Goal: Information Seeking & Learning: Learn about a topic

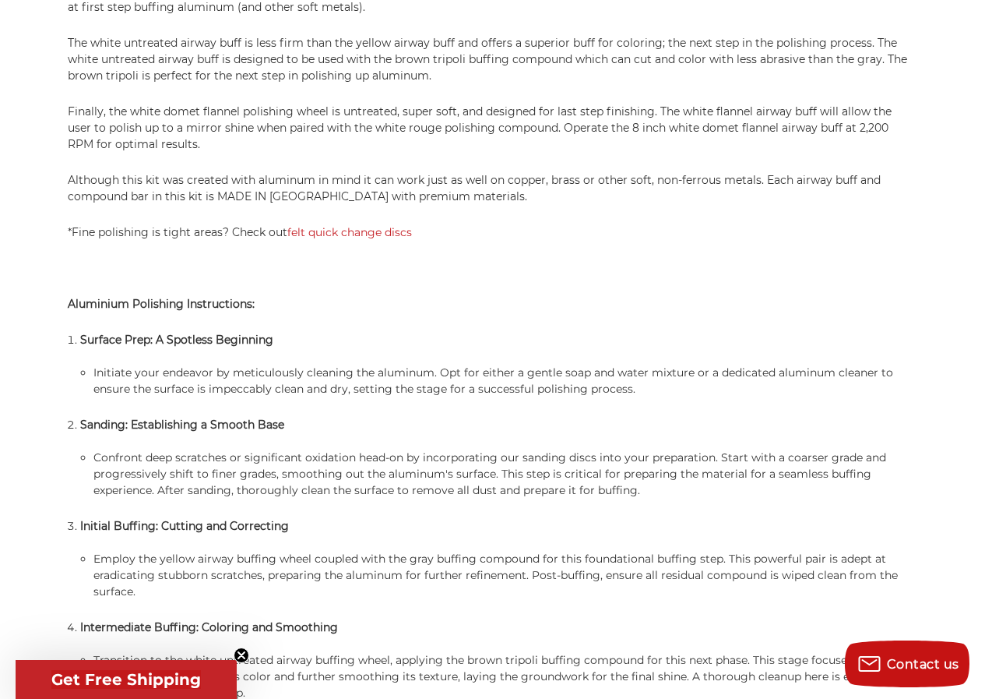
scroll to position [1234, 0]
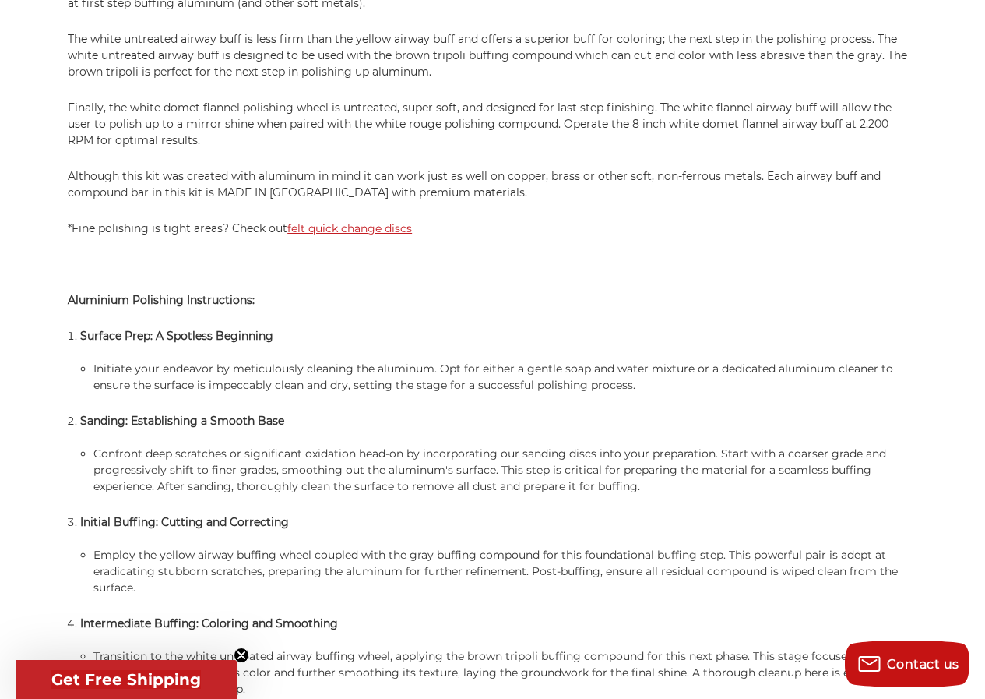
click at [339, 230] on link "felt quick change discs" at bounding box center [349, 228] width 125 height 14
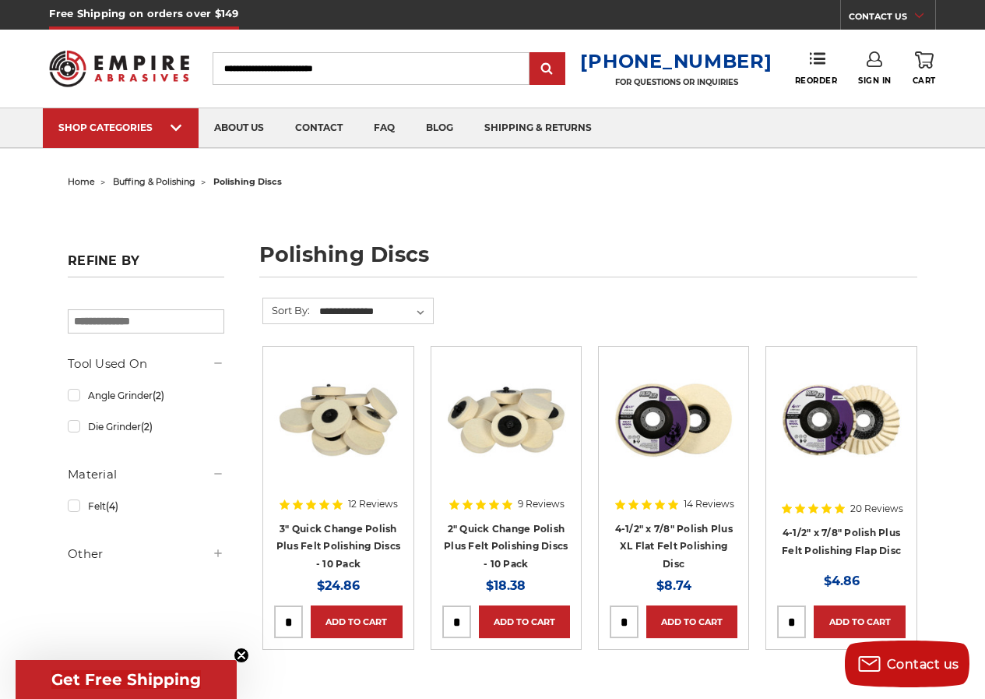
click at [551, 536] on h4 "2" Quick Change Polish Plus Felt Polishing Discs - 10 Pack" at bounding box center [506, 545] width 128 height 53
click at [493, 544] on link "2" Quick Change Polish Plus Felt Polishing Discs - 10 Pack" at bounding box center [506, 546] width 124 height 47
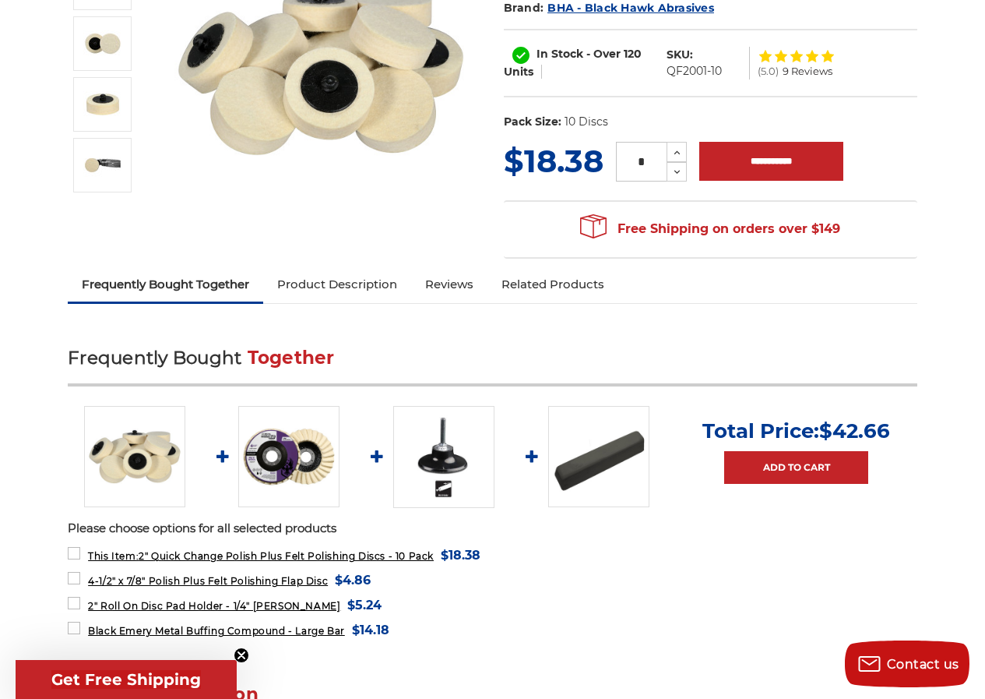
scroll to position [445, 0]
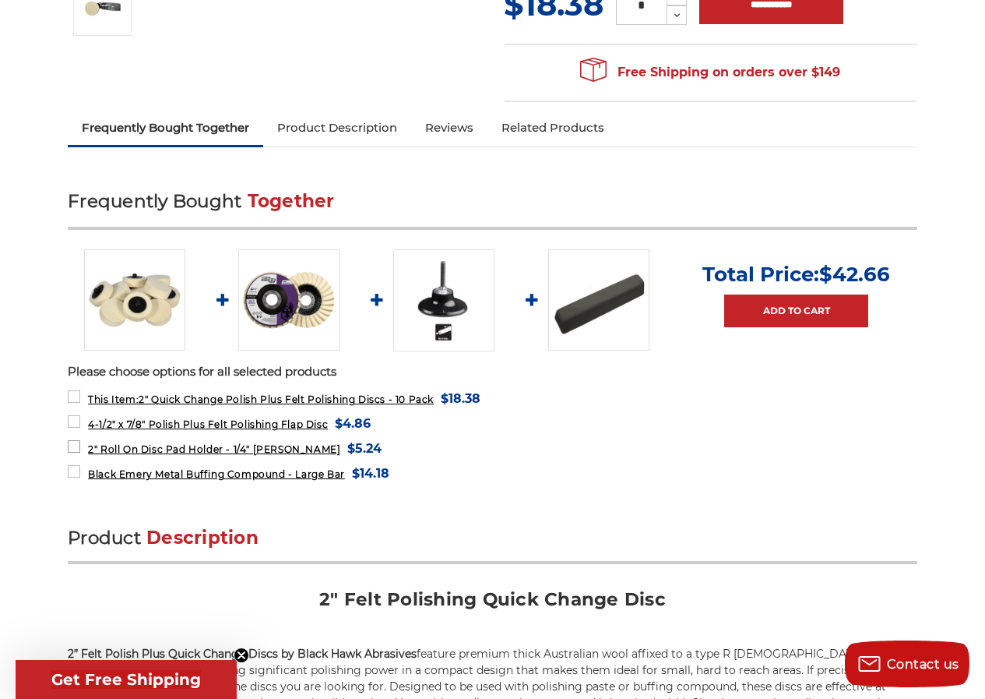
click at [234, 448] on span "2" Roll On Disc Pad Holder - 1/4" Shank" at bounding box center [214, 449] width 252 height 12
click at [442, 311] on img at bounding box center [445, 299] width 101 height 101
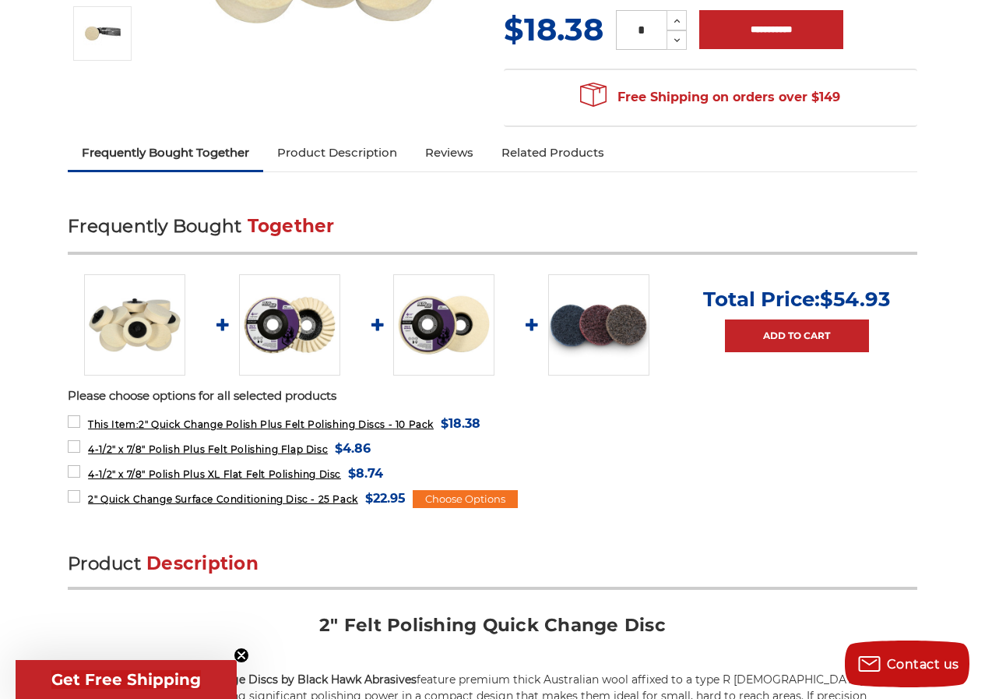
scroll to position [382, 0]
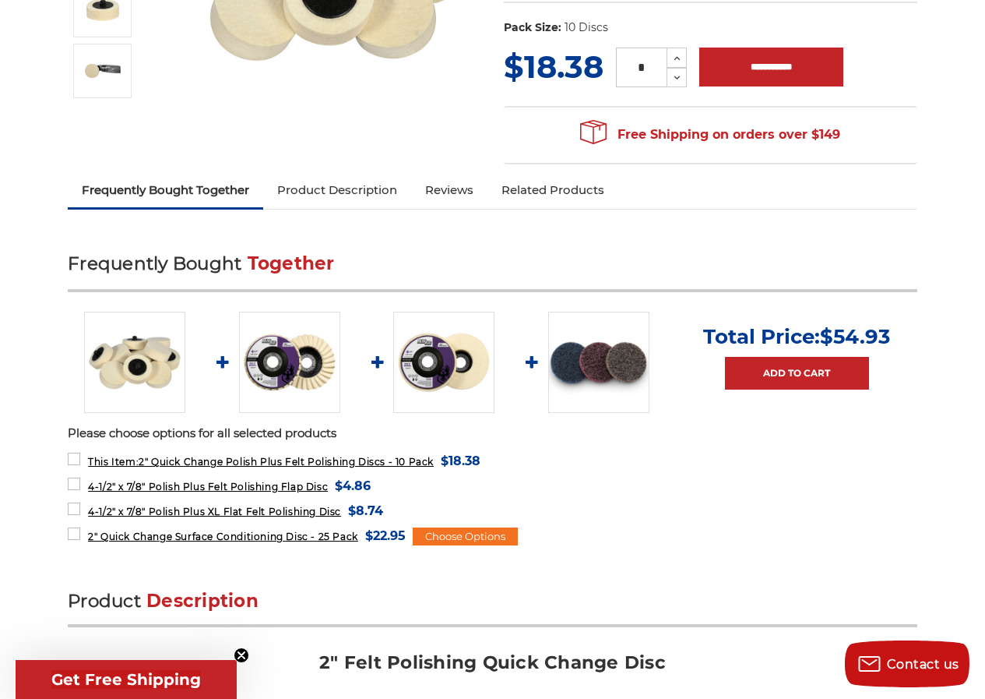
click at [133, 365] on img at bounding box center [134, 362] width 101 height 101
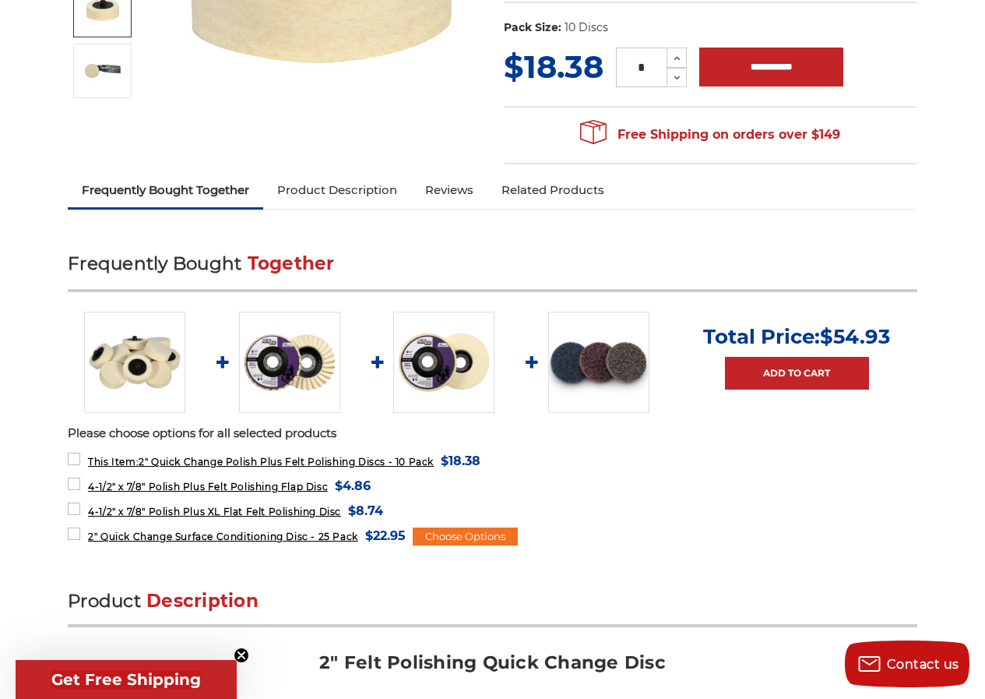
scroll to position [414, 0]
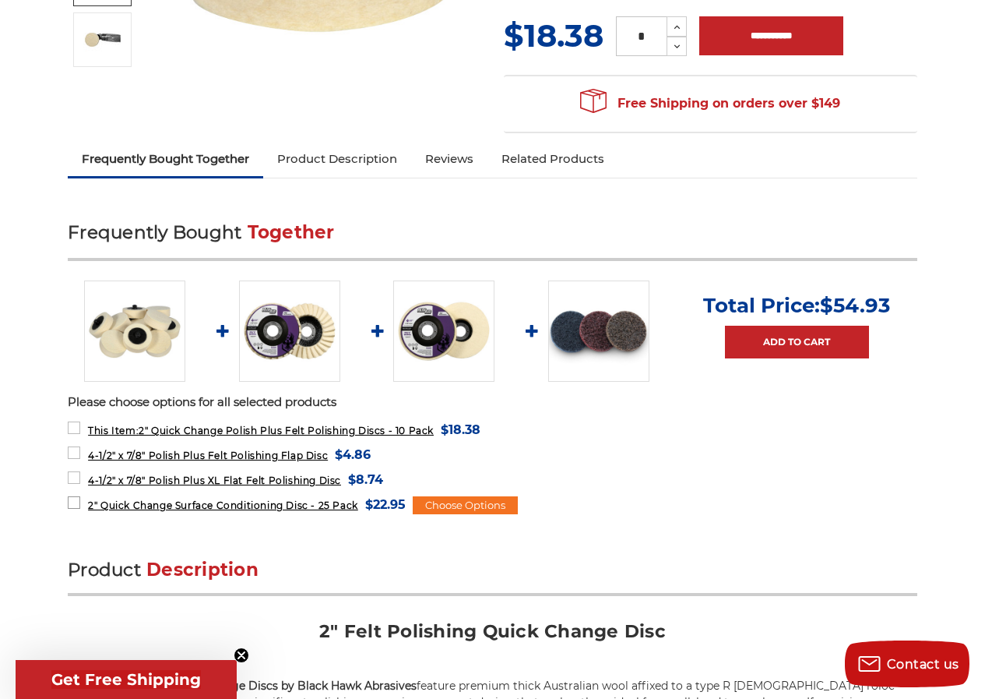
click at [193, 505] on span "2" Quick Change Surface Conditioning Disc - 25 Pack" at bounding box center [223, 505] width 270 height 12
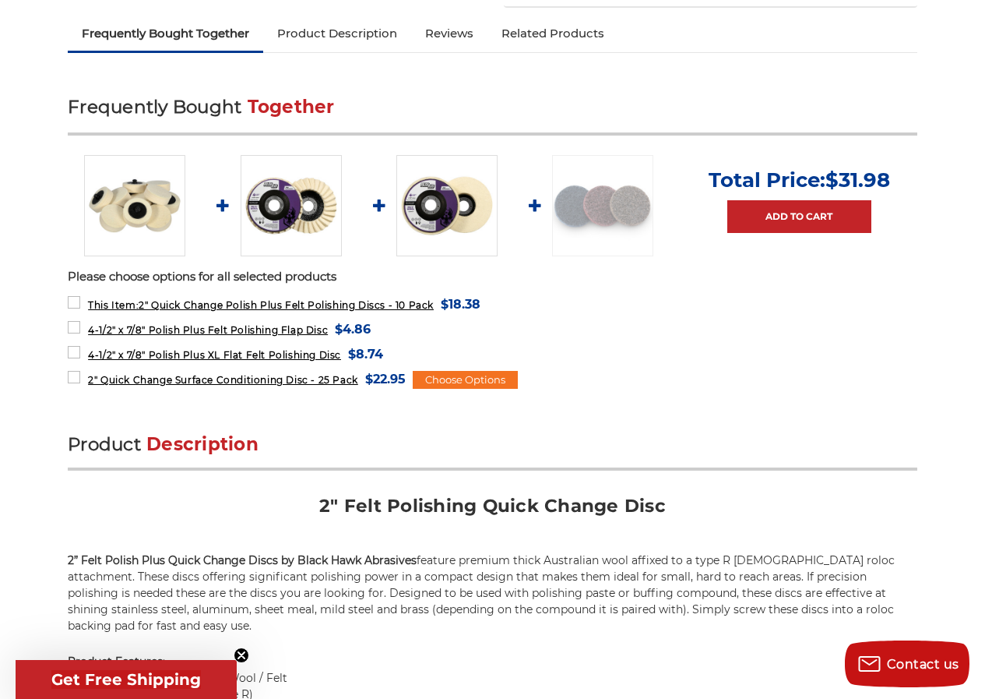
scroll to position [470, 0]
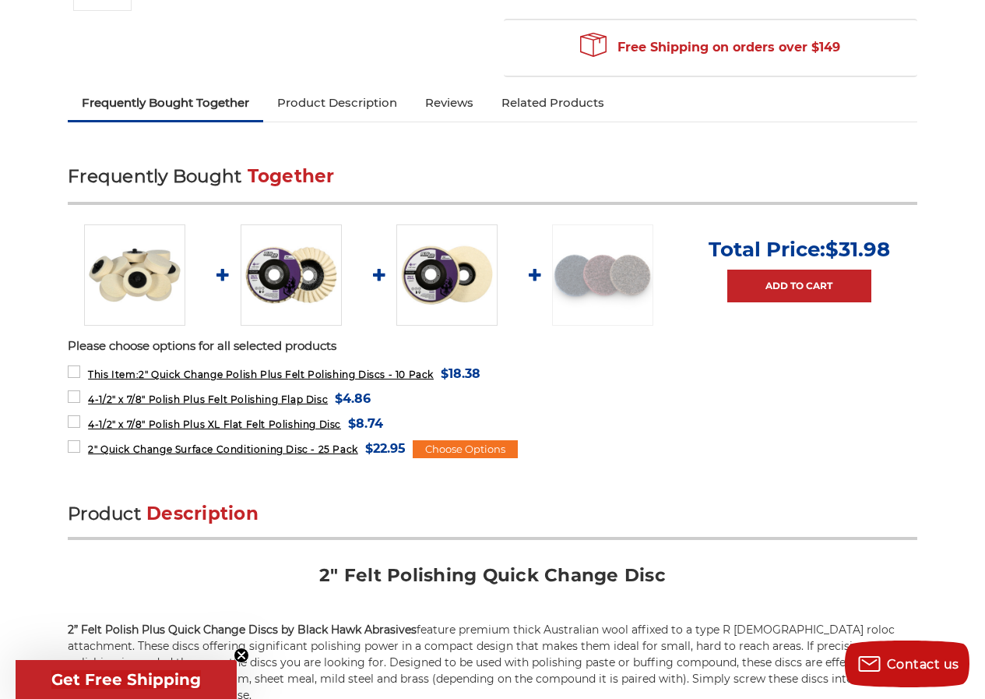
scroll to position [382, 0]
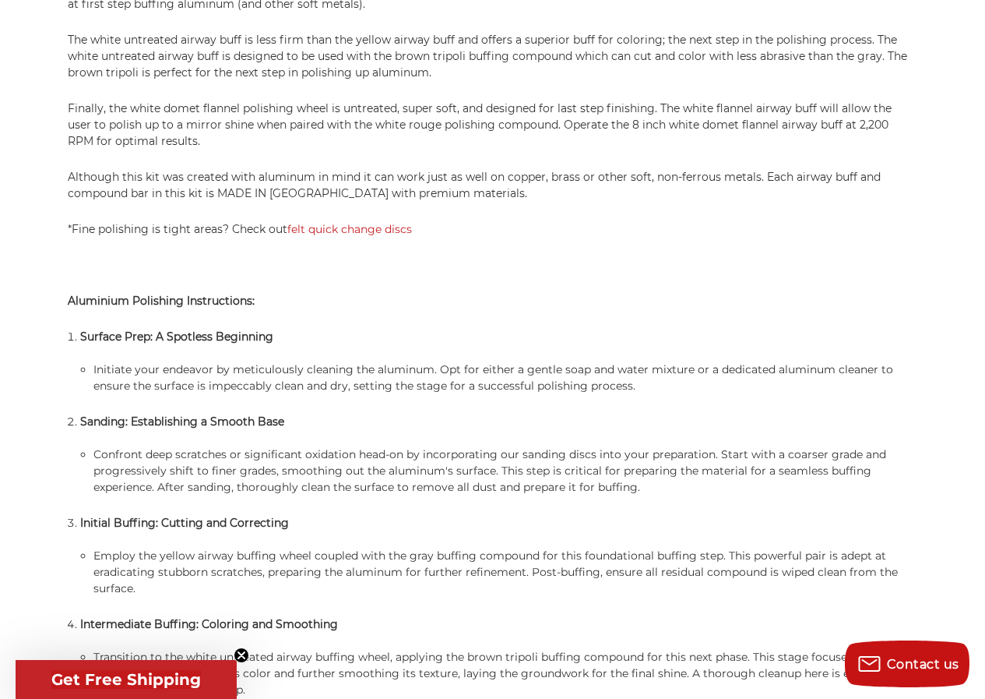
scroll to position [1234, 0]
